Goal: Task Accomplishment & Management: Use online tool/utility

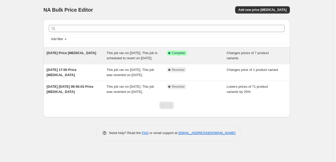
click at [62, 53] on span "[DATE] Price [MEDICAL_DATA]" at bounding box center [72, 53] width 50 height 4
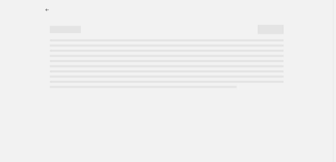
select select "tag"
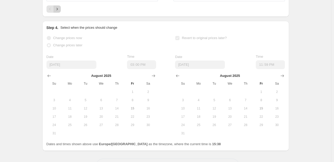
scroll to position [429, 0]
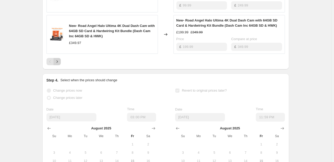
click at [59, 63] on button "Next" at bounding box center [56, 61] width 7 height 7
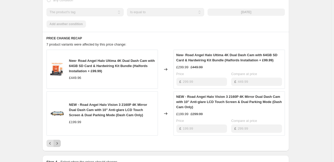
scroll to position [211, 0]
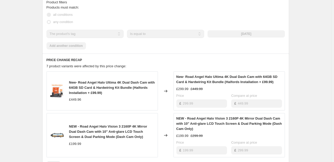
click at [115, 88] on span "New- Road Angel Halo Ultima 4K Dual Dash Cam with 64GB SD Card & Hardwiring Kit…" at bounding box center [112, 88] width 86 height 14
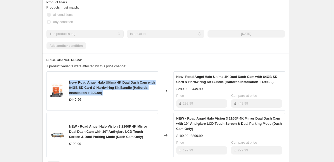
click at [115, 88] on span "New- Road Angel Halo Ultima 4K Dual Dash Cam with 64GB SD Card & Hardwiring Kit…" at bounding box center [112, 88] width 86 height 14
click at [114, 88] on span "New- Road Angel Halo Ultima 4K Dual Dash Cam with 64GB SD Card & Hardwiring Kit…" at bounding box center [112, 88] width 86 height 14
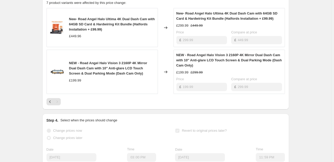
scroll to position [263, 0]
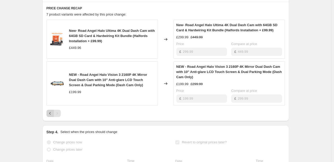
click at [52, 116] on icon "Previous" at bounding box center [49, 113] width 5 height 5
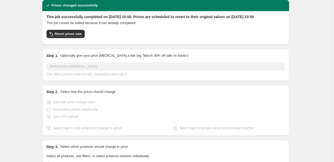
scroll to position [0, 0]
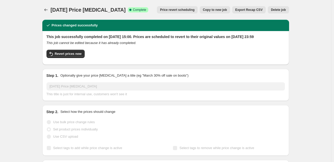
click at [223, 10] on span "Copy to new job" at bounding box center [215, 10] width 24 height 4
select select "tag"
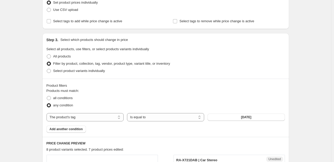
scroll to position [130, 0]
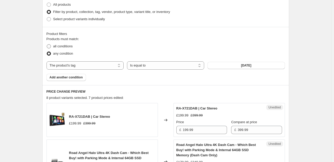
click at [49, 45] on span at bounding box center [49, 46] width 4 height 4
click at [47, 45] on input "all conditions" at bounding box center [47, 44] width 0 height 0
radio input "true"
click at [78, 67] on select "The product The product's collection The product's tag The product's vendor The…" at bounding box center [84, 65] width 77 height 8
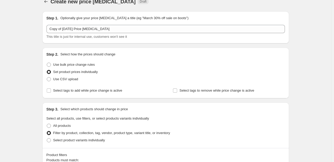
scroll to position [0, 0]
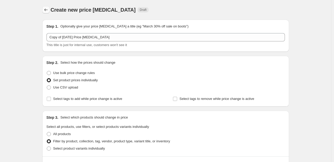
click at [44, 7] on button "Price change jobs" at bounding box center [45, 9] width 7 height 7
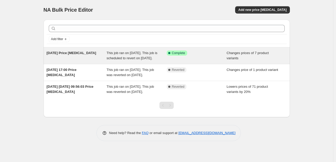
click at [127, 51] on span "This job ran on [DATE]. This job is scheduled to revert on [DATE]." at bounding box center [132, 55] width 51 height 9
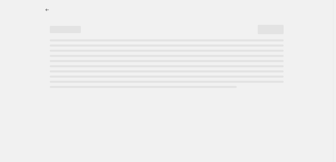
select select "tag"
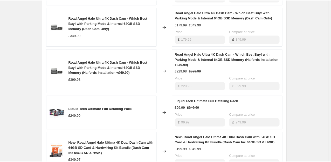
scroll to position [182, 0]
